Goal: Transaction & Acquisition: Purchase product/service

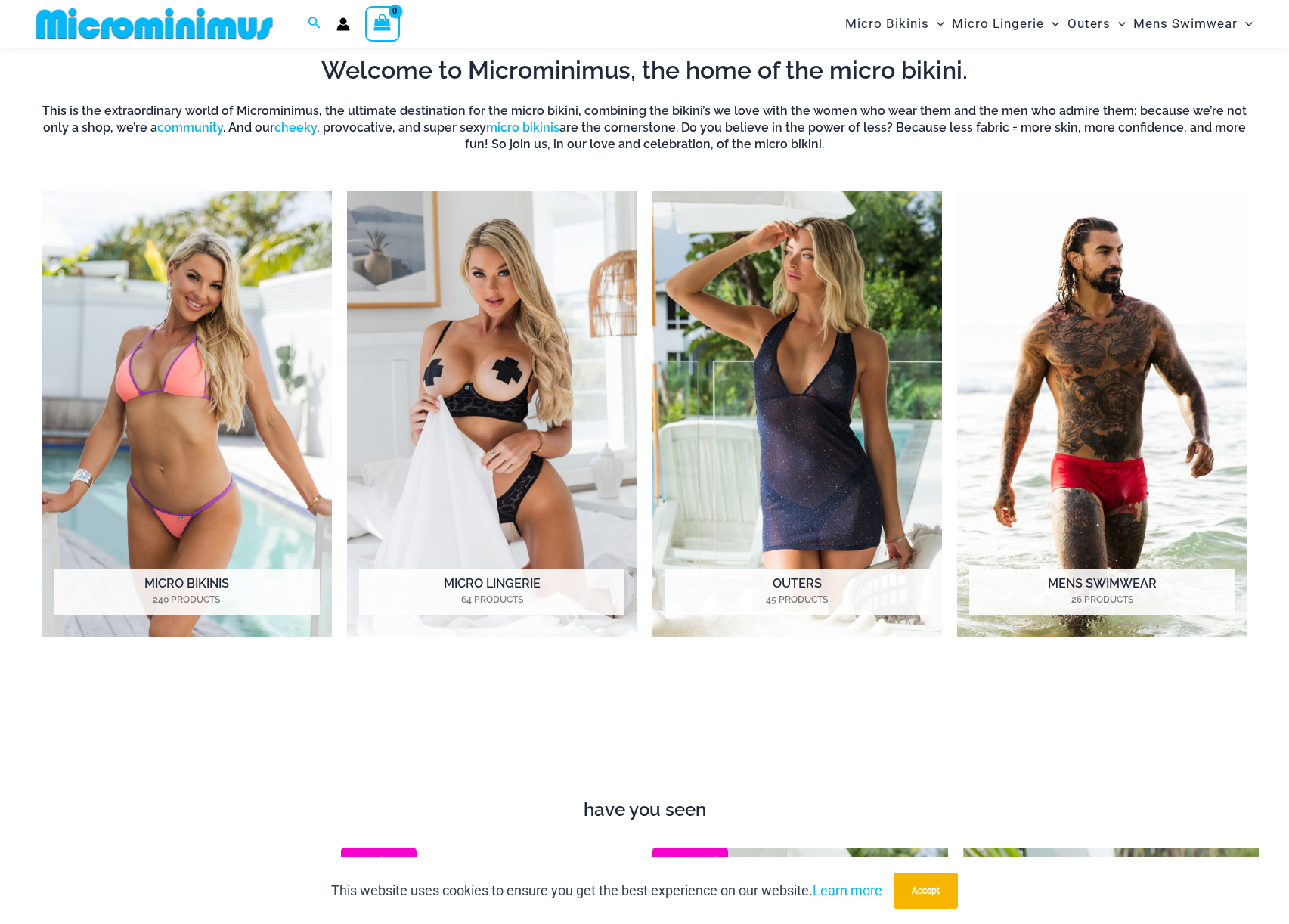
scroll to position [617, 0]
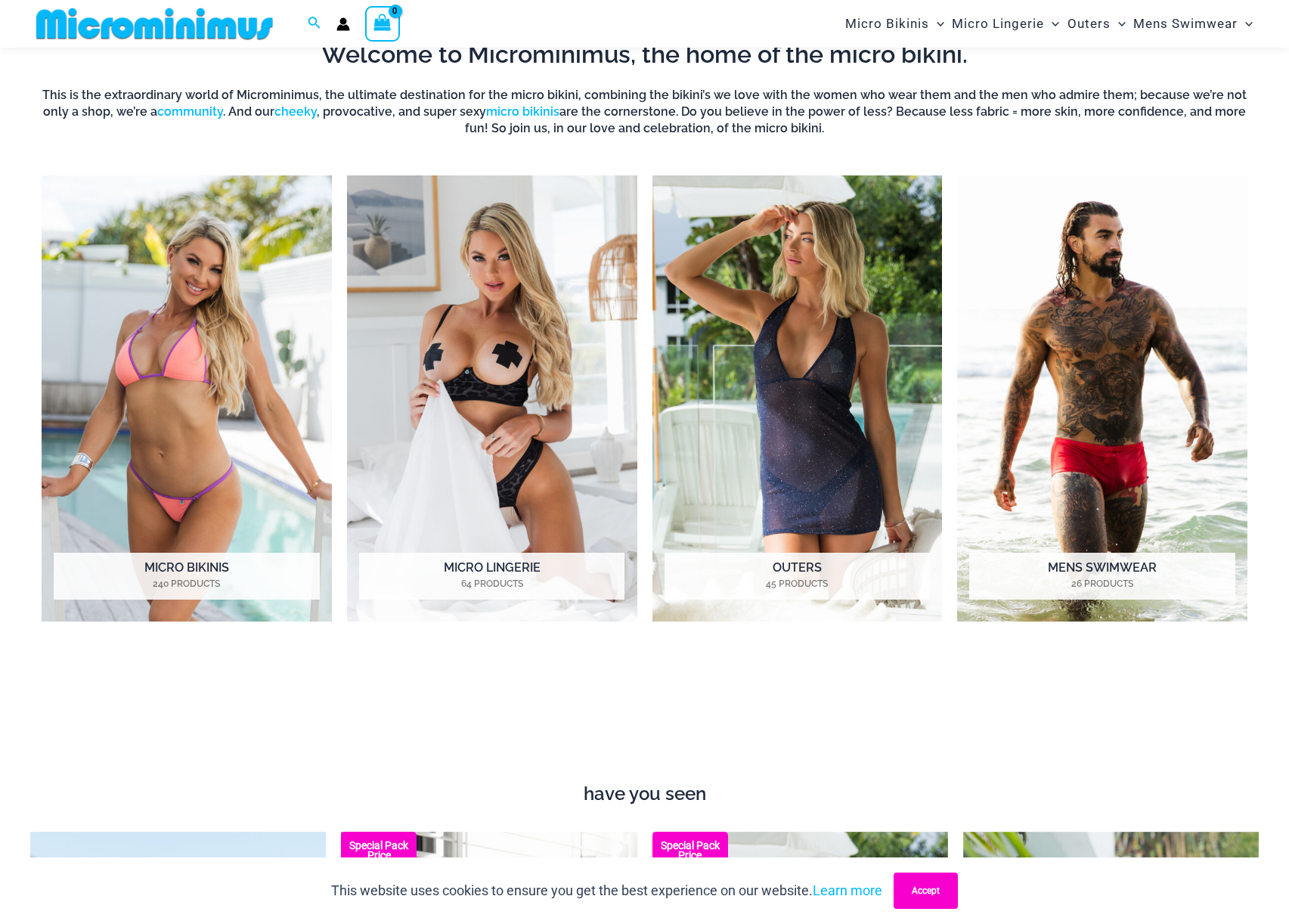
click at [923, 888] on button "Accept" at bounding box center [925, 890] width 64 height 36
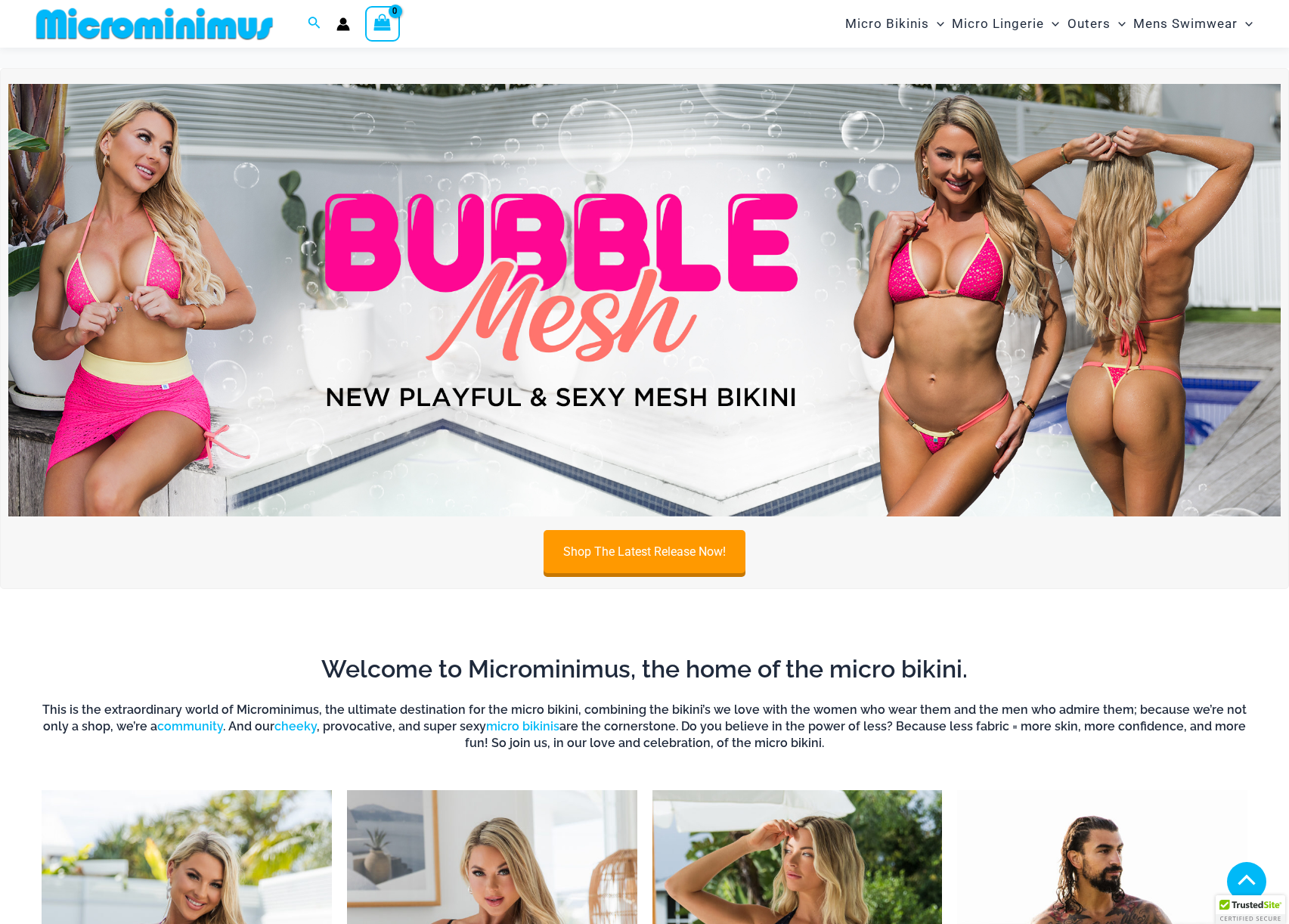
scroll to position [0, 0]
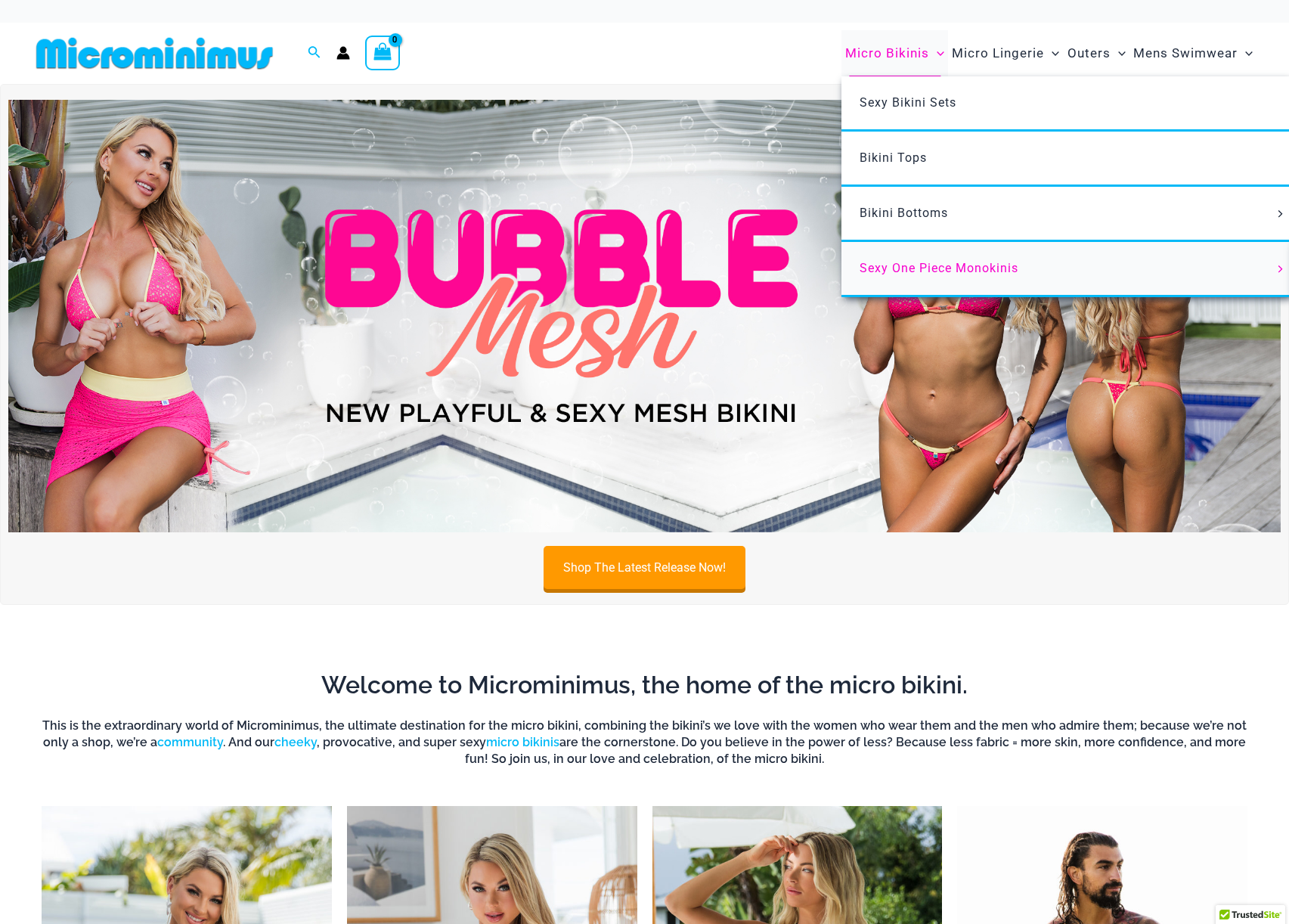
click at [898, 263] on span "Sexy One Piece Monokinis" at bounding box center [938, 268] width 158 height 14
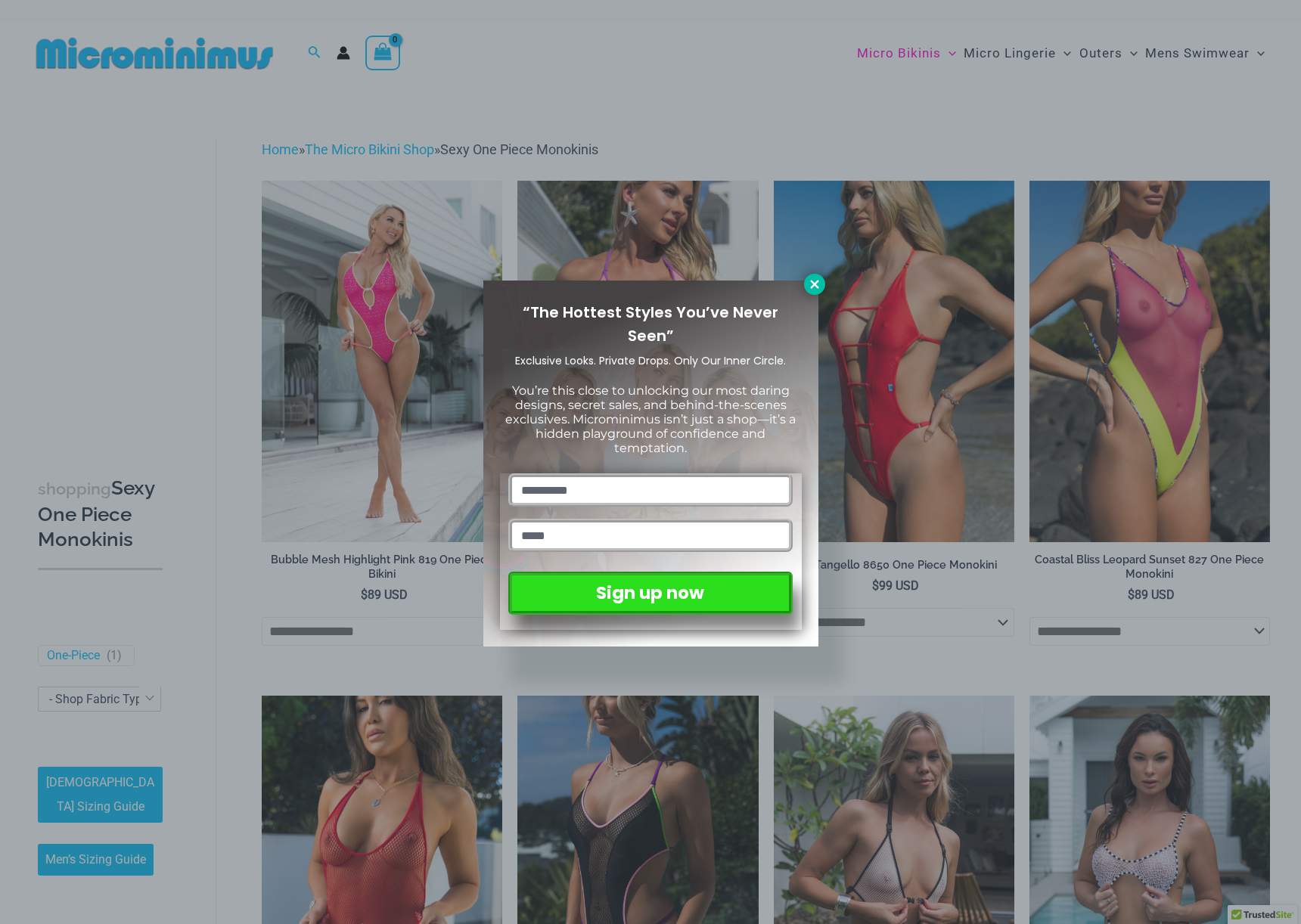
click at [813, 282] on icon at bounding box center [814, 283] width 9 height 9
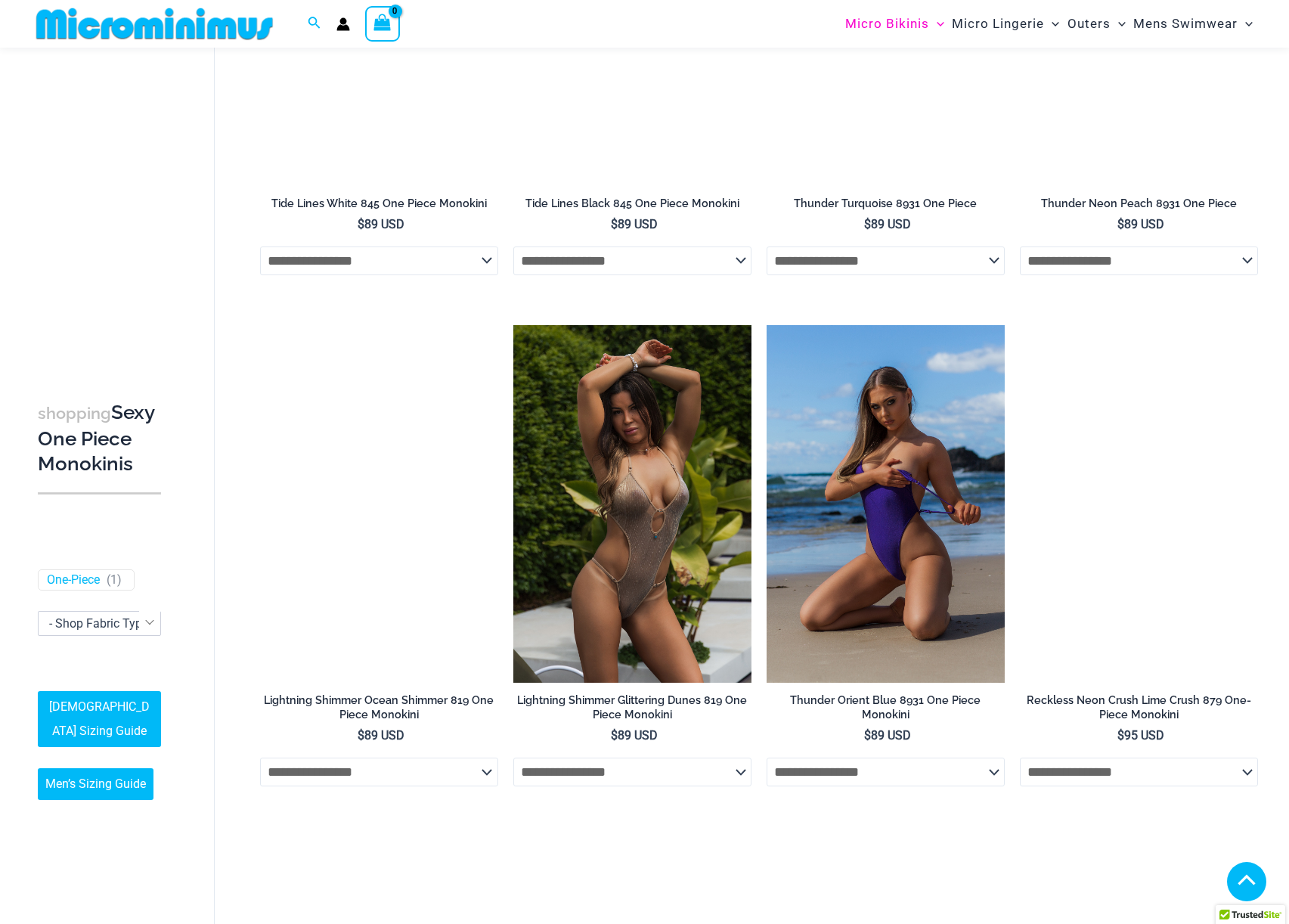
scroll to position [2663, 0]
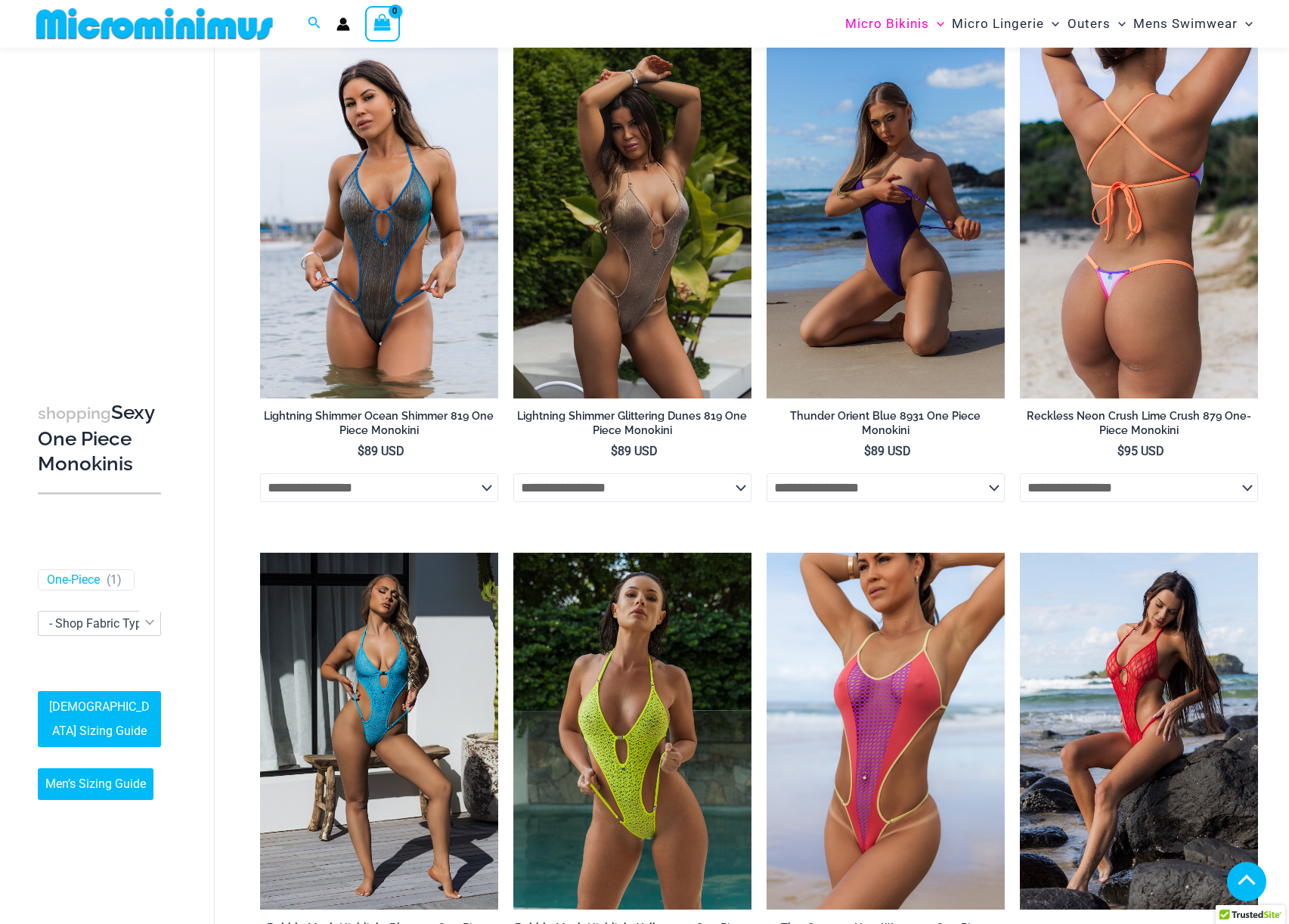
click at [1136, 321] on img at bounding box center [1139, 219] width 238 height 357
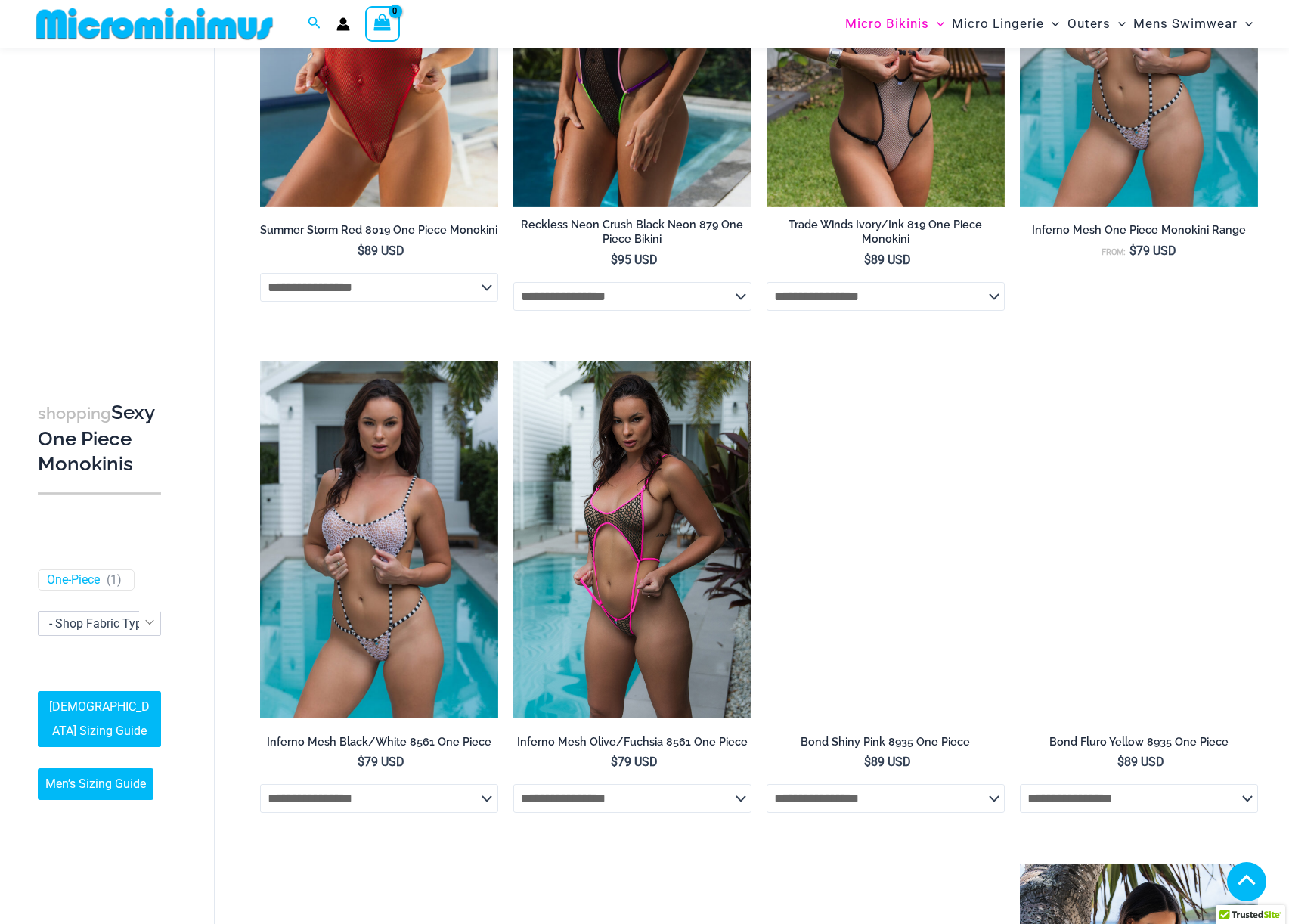
scroll to position [863, 0]
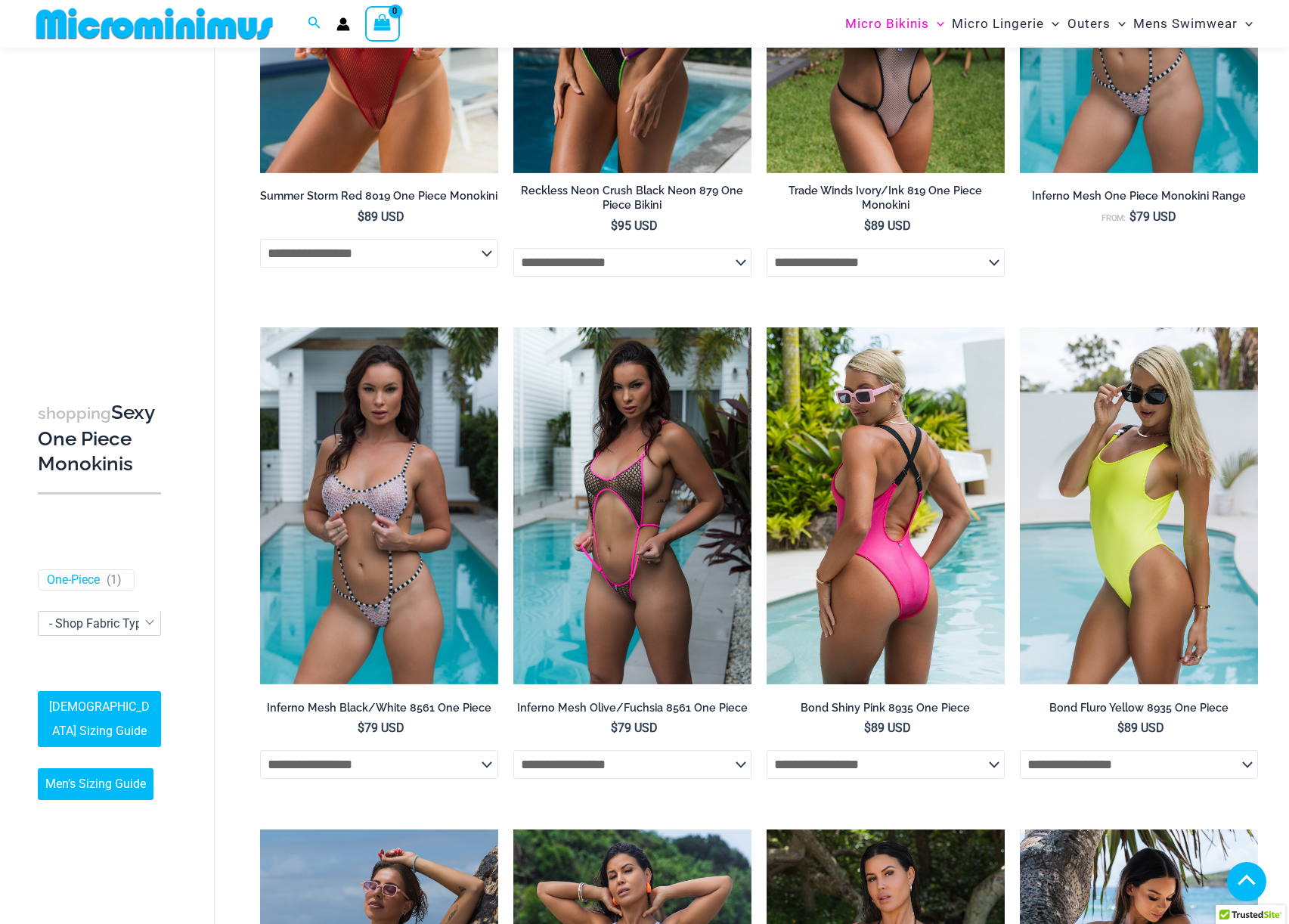
click at [946, 766] on select "**********" at bounding box center [886, 765] width 238 height 29
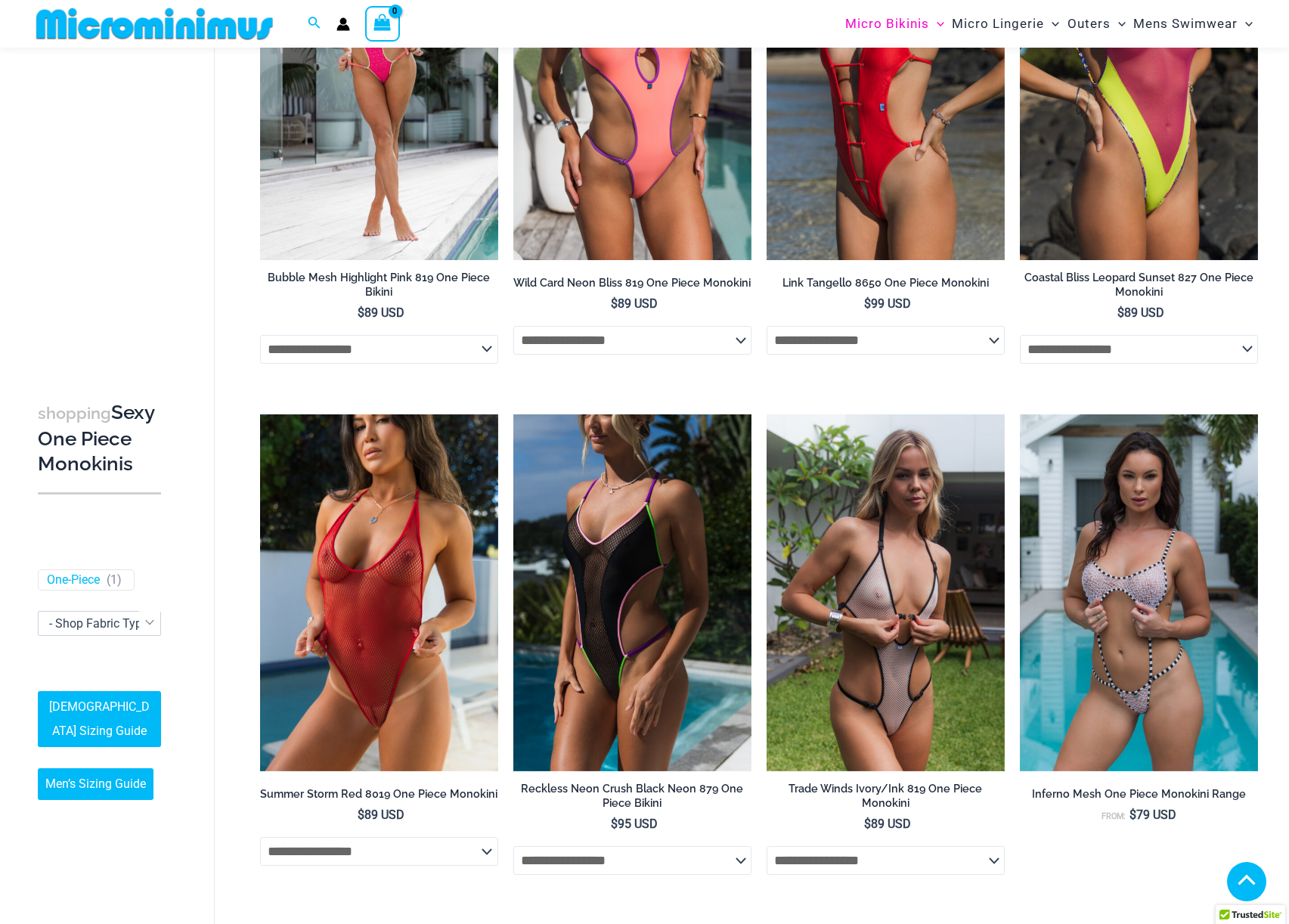
scroll to position [0, 0]
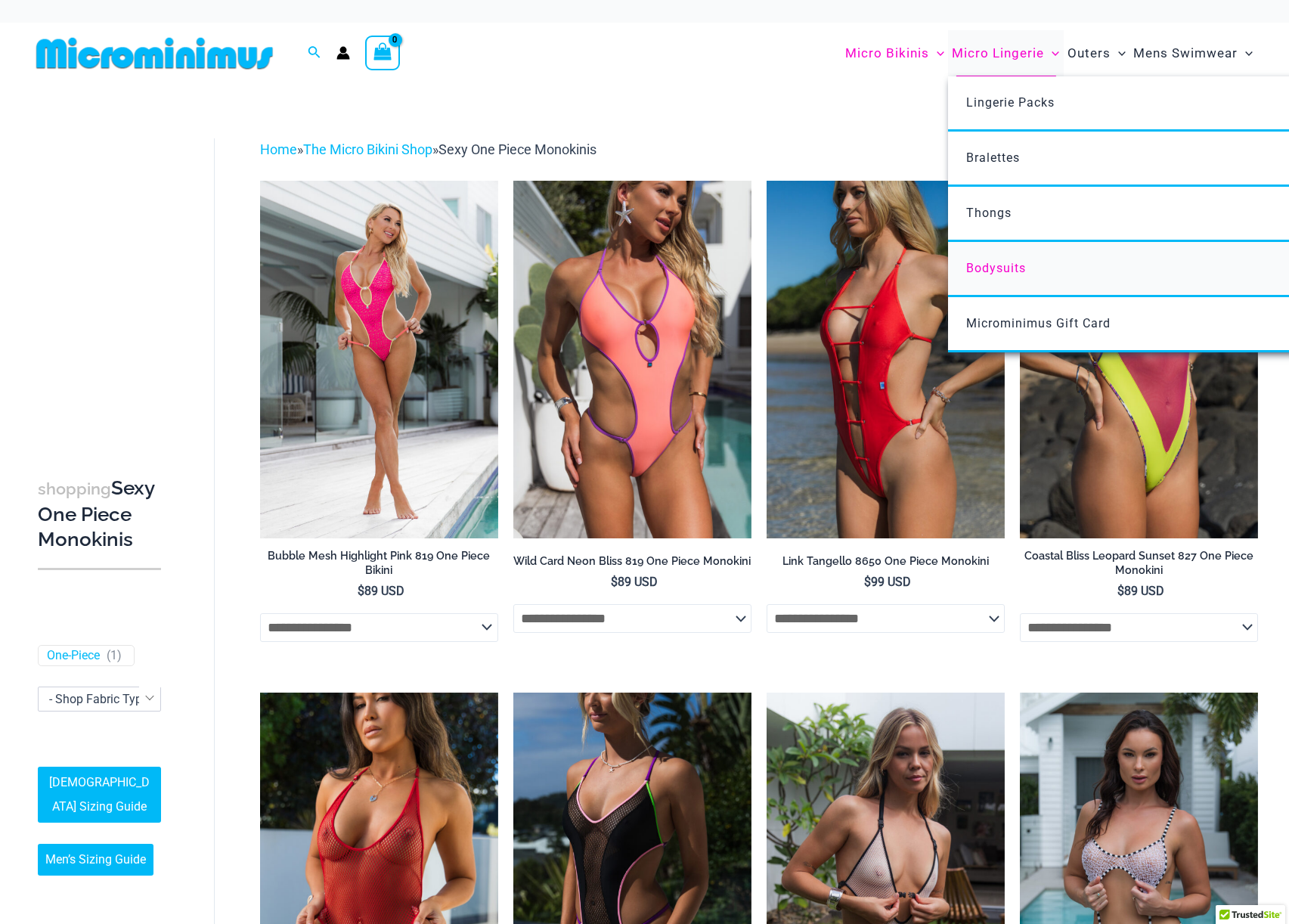
click at [1012, 275] on span "Bodysuits" at bounding box center [996, 268] width 60 height 14
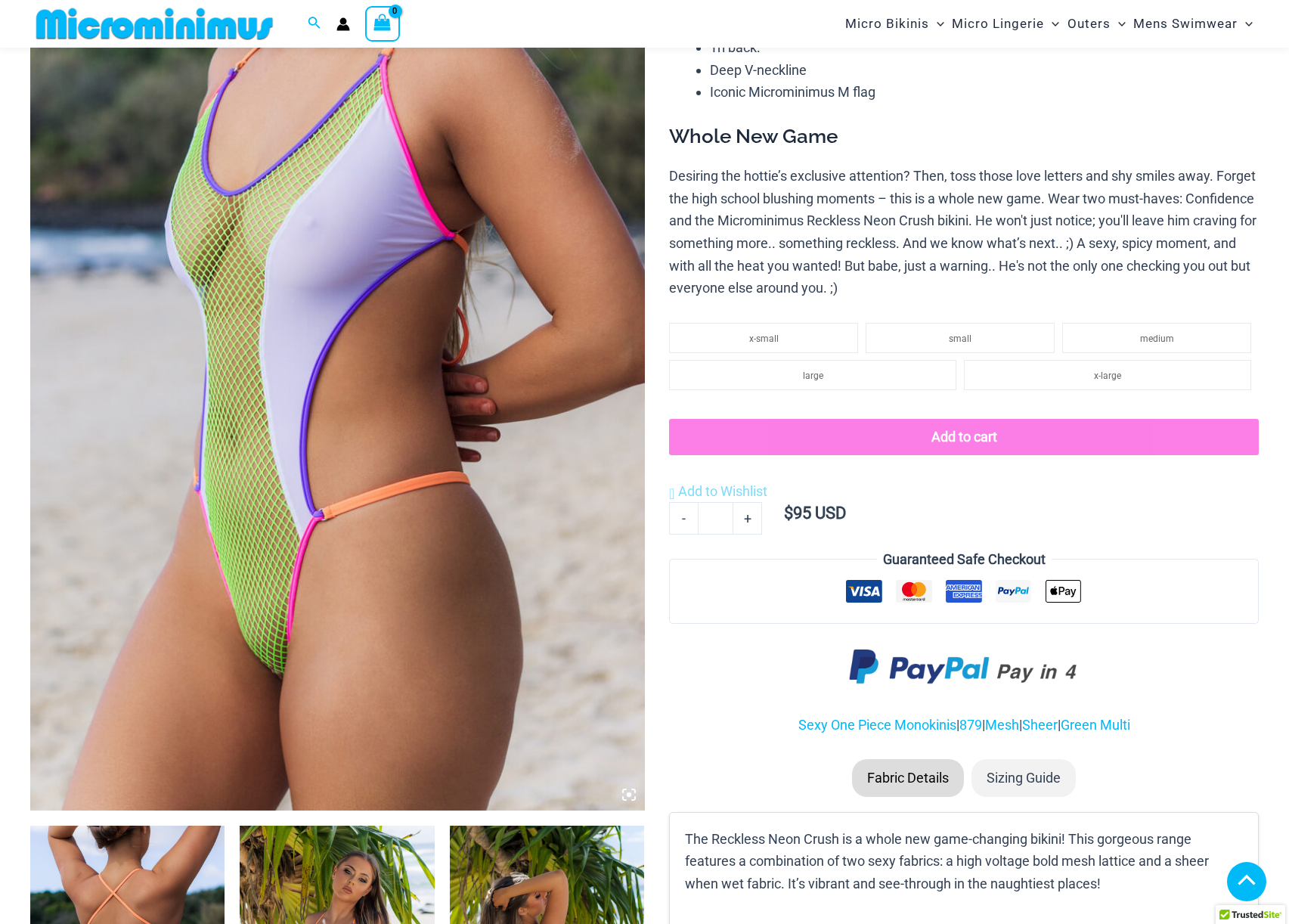
scroll to position [718, 0]
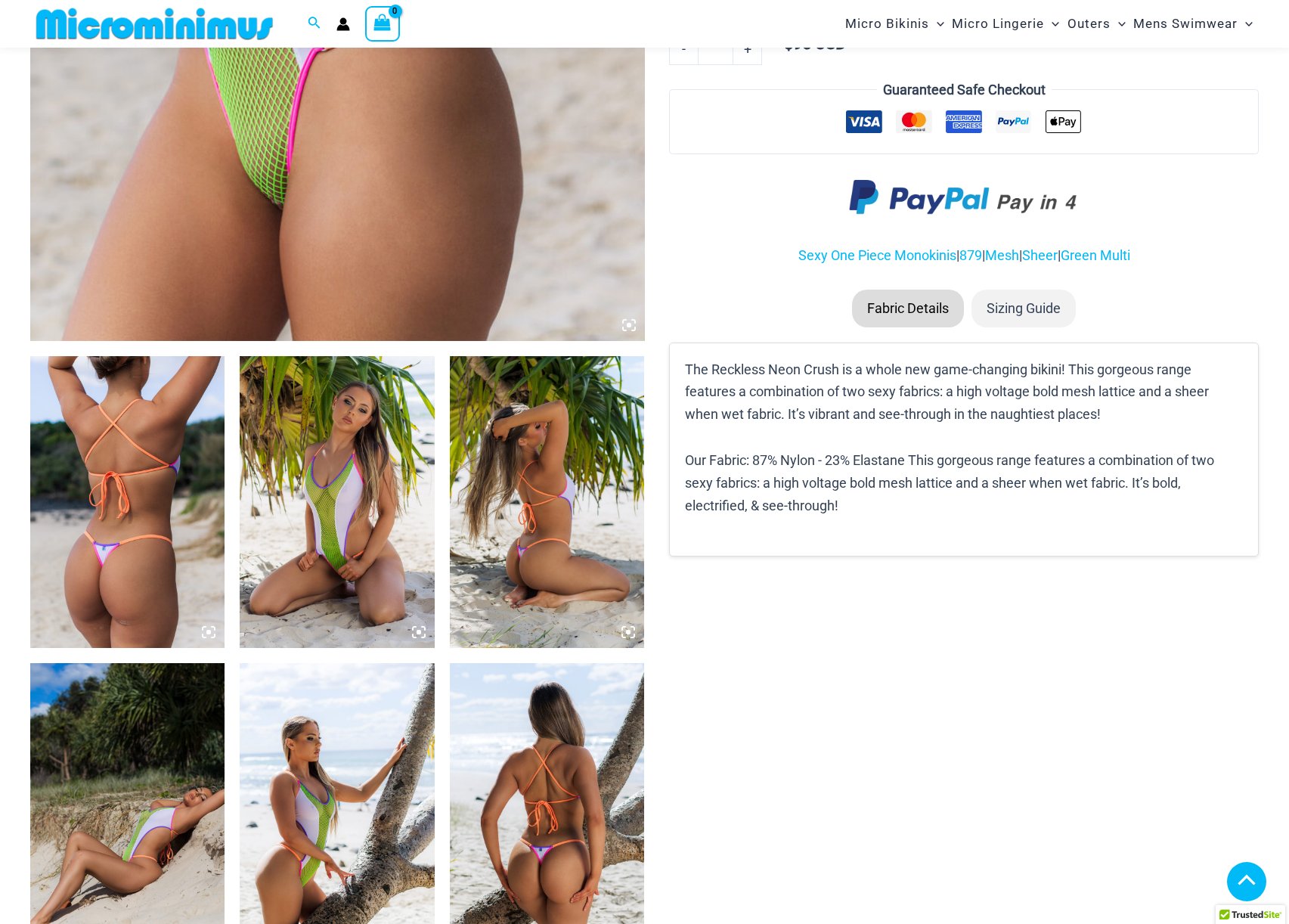
click at [371, 459] on img at bounding box center [336, 502] width 194 height 292
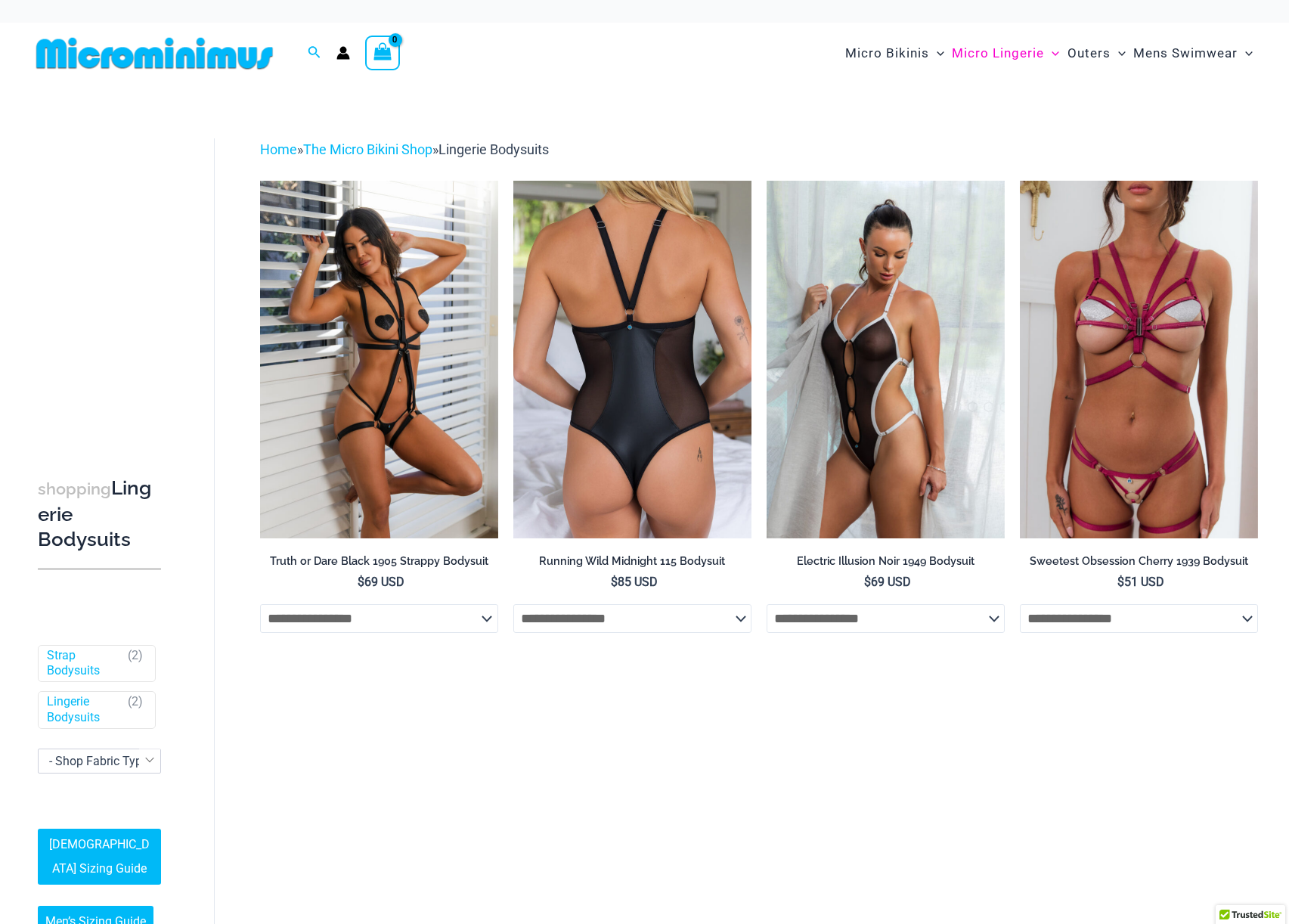
click at [627, 456] on img at bounding box center [632, 359] width 238 height 357
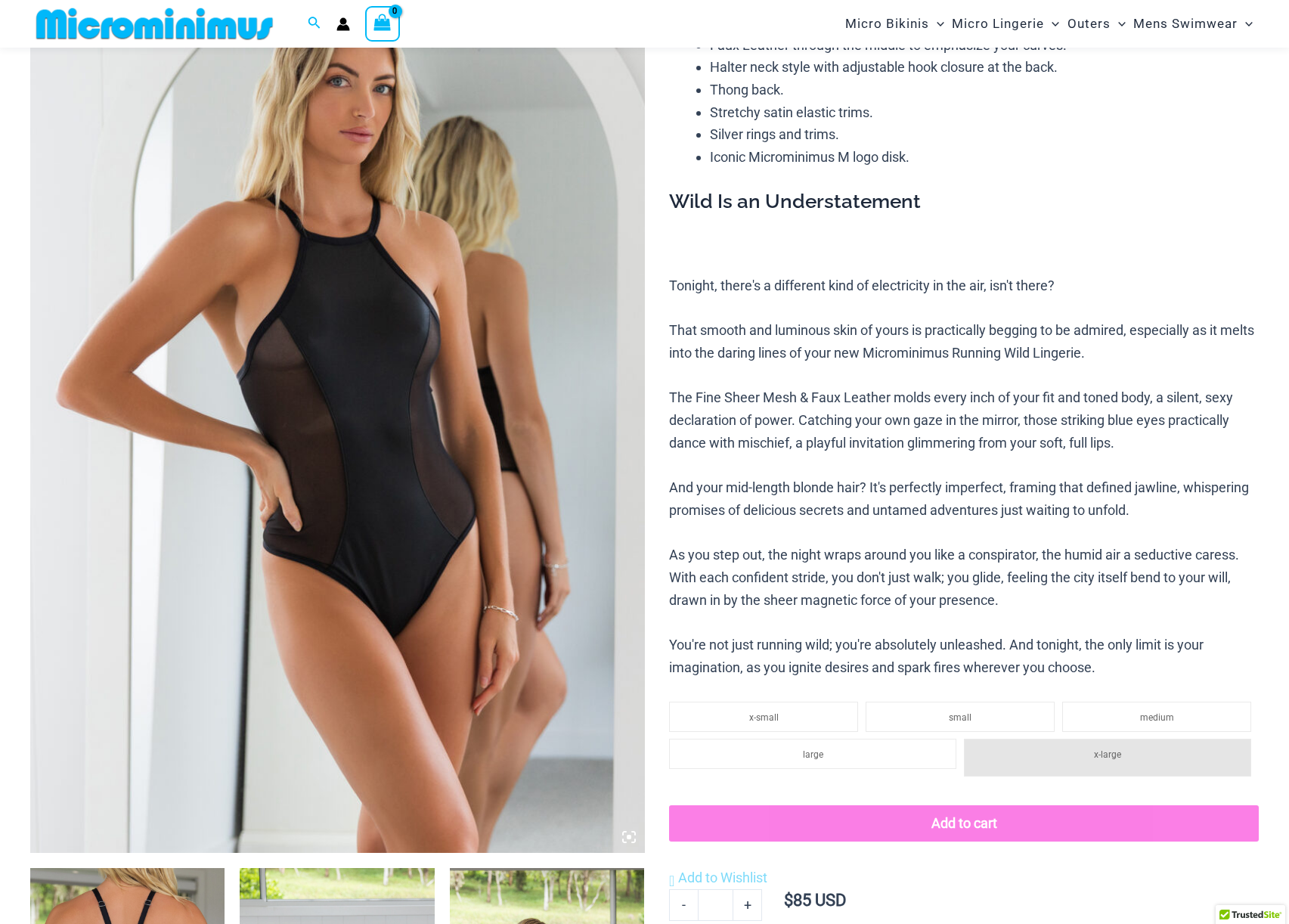
scroll to position [219, 0]
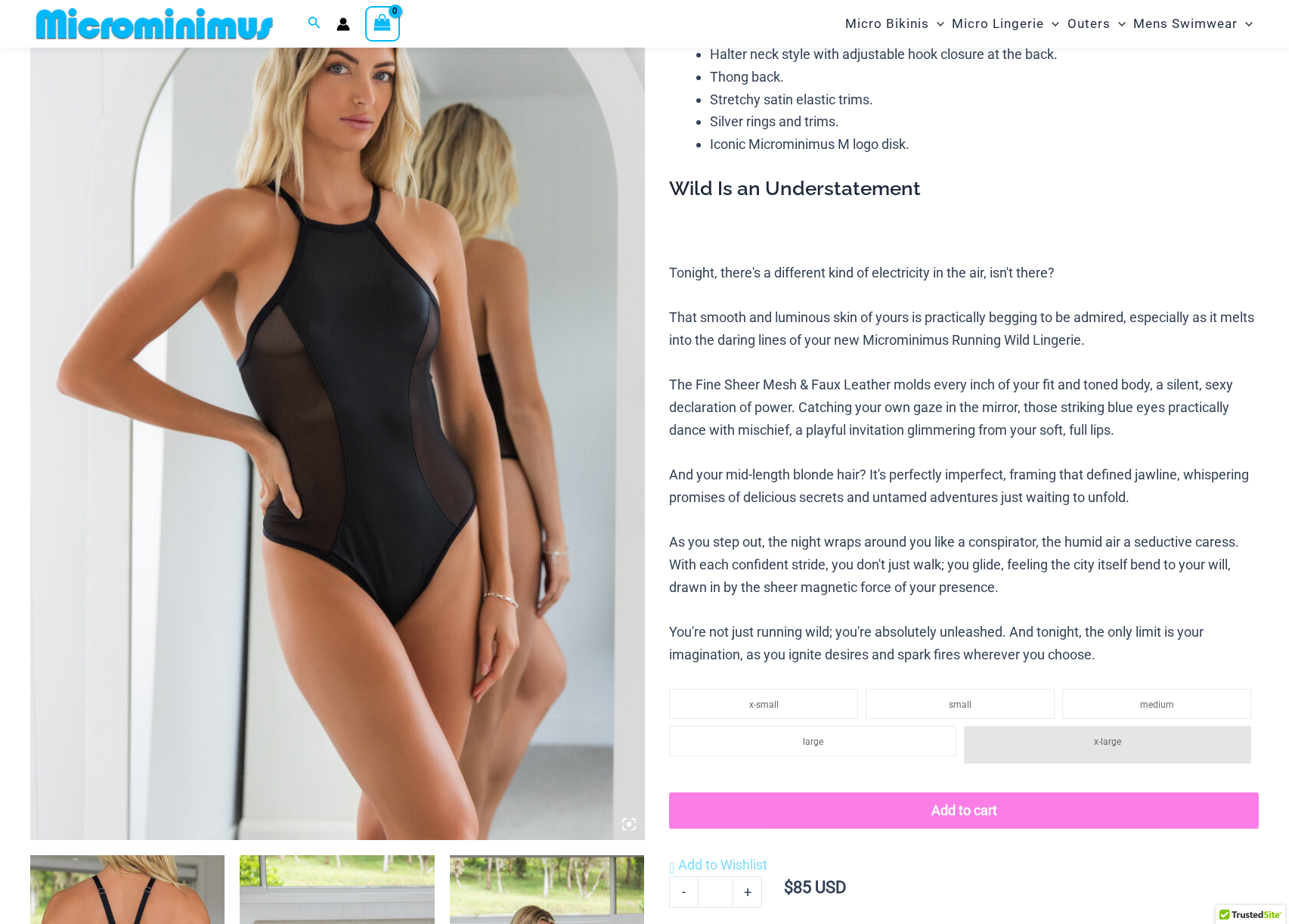
click at [431, 485] on img at bounding box center [337, 378] width 615 height 921
